Goal: Task Accomplishment & Management: Use online tool/utility

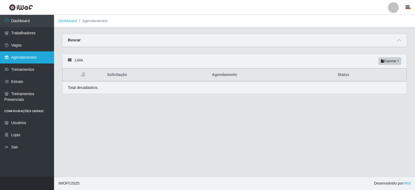
click at [20, 55] on link "Agendamentos" at bounding box center [27, 57] width 54 height 12
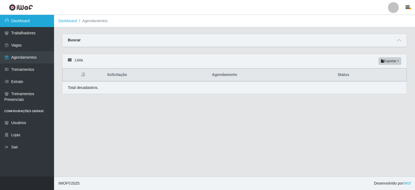
click at [28, 22] on link "Dashboard" at bounding box center [27, 21] width 54 height 12
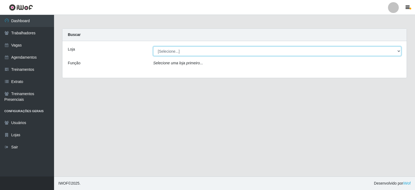
click at [363, 50] on select "[Selecione...] [GEOGRAPHIC_DATA] - Shopping [GEOGRAPHIC_DATA]" at bounding box center [277, 51] width 248 height 9
select select "424"
click at [153, 47] on select "[Selecione...] [GEOGRAPHIC_DATA] - Shopping [GEOGRAPHIC_DATA]" at bounding box center [277, 51] width 248 height 9
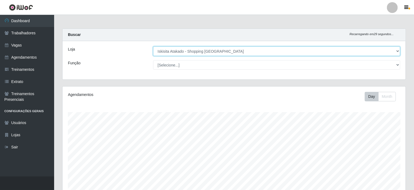
scroll to position [112, 343]
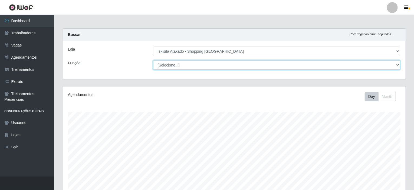
click at [396, 64] on select "[Selecione...] Auxiliar de Estacionamento Auxiliar de Estacionamento + Auxiliar…" at bounding box center [276, 64] width 247 height 9
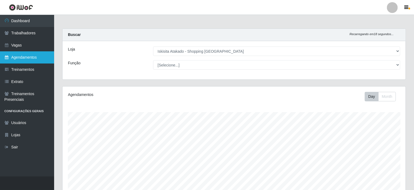
click at [21, 57] on link "Agendamentos" at bounding box center [27, 57] width 54 height 12
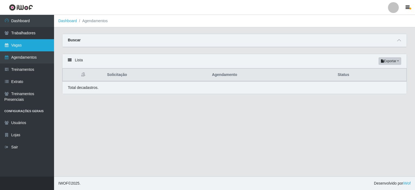
click at [11, 43] on link "Vagas" at bounding box center [27, 45] width 54 height 12
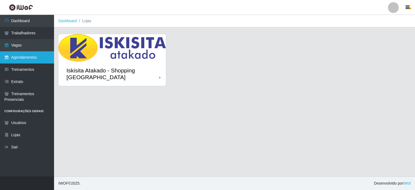
click at [16, 57] on link "Agendamentos" at bounding box center [27, 57] width 54 height 12
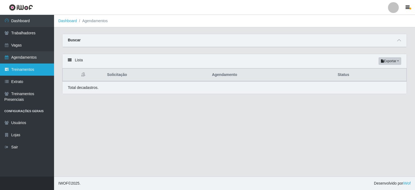
click at [27, 69] on link "Treinamentos" at bounding box center [27, 70] width 54 height 12
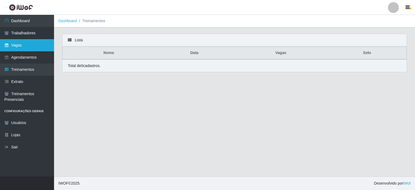
click at [21, 45] on link "Vagas" at bounding box center [27, 45] width 54 height 12
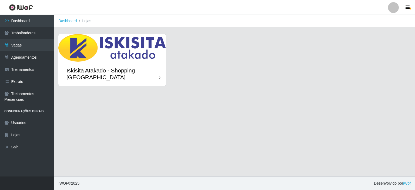
click at [131, 75] on div "Iskisita Atakado - Shopping [GEOGRAPHIC_DATA]" at bounding box center [113, 74] width 93 height 14
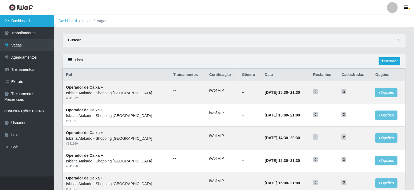
click at [32, 20] on link "Dashboard" at bounding box center [27, 21] width 54 height 12
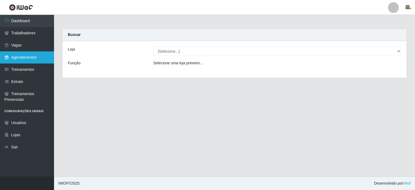
click at [25, 57] on link "Agendamentos" at bounding box center [27, 57] width 54 height 12
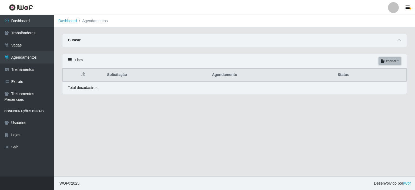
click at [394, 62] on button "Exportar" at bounding box center [390, 61] width 23 height 8
click at [171, 161] on main "Dashboard Agendamentos Carregando... Buscar Início em [GEOGRAPHIC_DATA] em Stat…" at bounding box center [234, 96] width 361 height 162
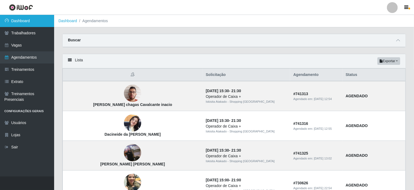
click at [29, 21] on link "Dashboard" at bounding box center [27, 21] width 54 height 12
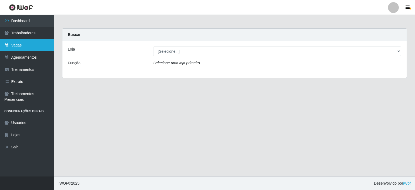
click at [26, 44] on link "Vagas" at bounding box center [27, 45] width 54 height 12
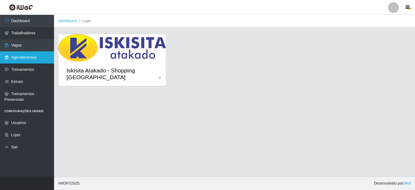
click at [25, 58] on link "Agendamentos" at bounding box center [27, 57] width 54 height 12
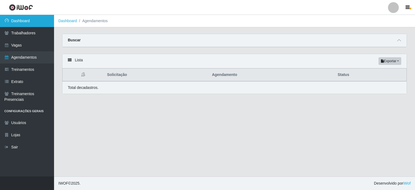
click at [25, 21] on link "Dashboard" at bounding box center [27, 21] width 54 height 12
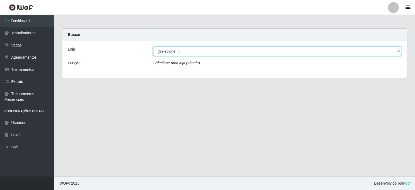
click at [286, 48] on select "[Selecione...] [GEOGRAPHIC_DATA] - Shopping [GEOGRAPHIC_DATA]" at bounding box center [277, 51] width 248 height 9
select select "424"
click at [153, 47] on select "[Selecione...] [GEOGRAPHIC_DATA] - Shopping [GEOGRAPHIC_DATA]" at bounding box center [277, 51] width 248 height 9
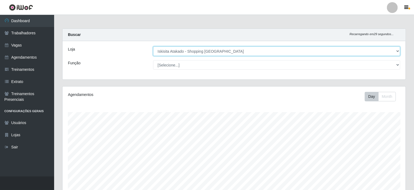
scroll to position [112, 343]
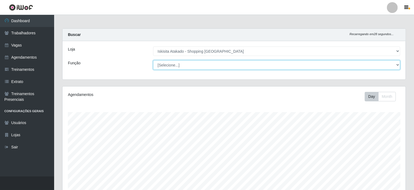
click at [236, 65] on select "[Selecione...] Auxiliar de Estacionamento Auxiliar de Estacionamento + Auxiliar…" at bounding box center [276, 64] width 247 height 9
select select "72"
click at [153, 60] on select "[Selecione...] Auxiliar de Estacionamento Auxiliar de Estacionamento + Auxiliar…" at bounding box center [276, 64] width 247 height 9
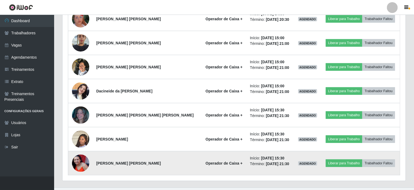
scroll to position [264, 0]
